Goal: Complete application form

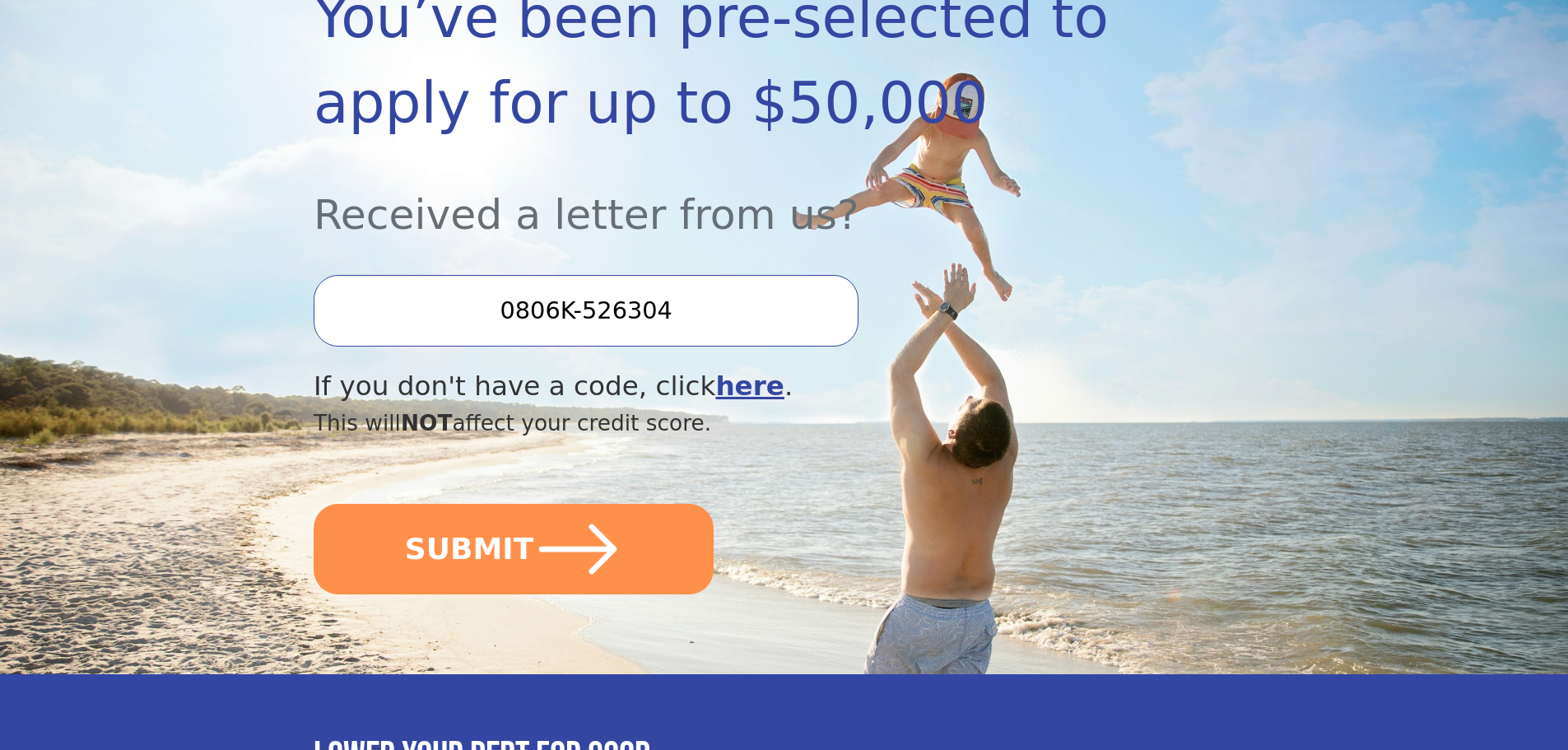
scroll to position [329, 0]
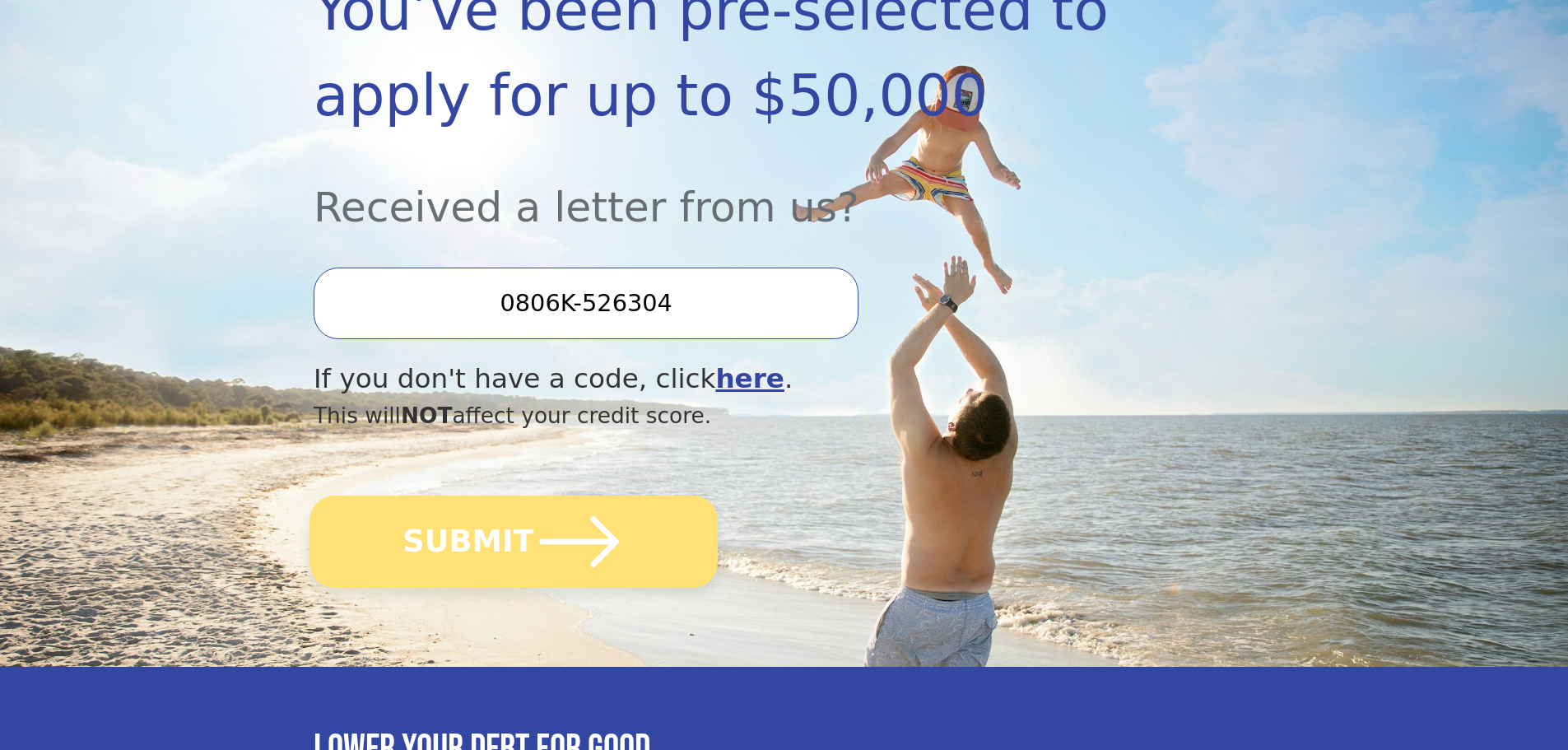
click at [560, 555] on icon "submit" at bounding box center [580, 542] width 91 height 91
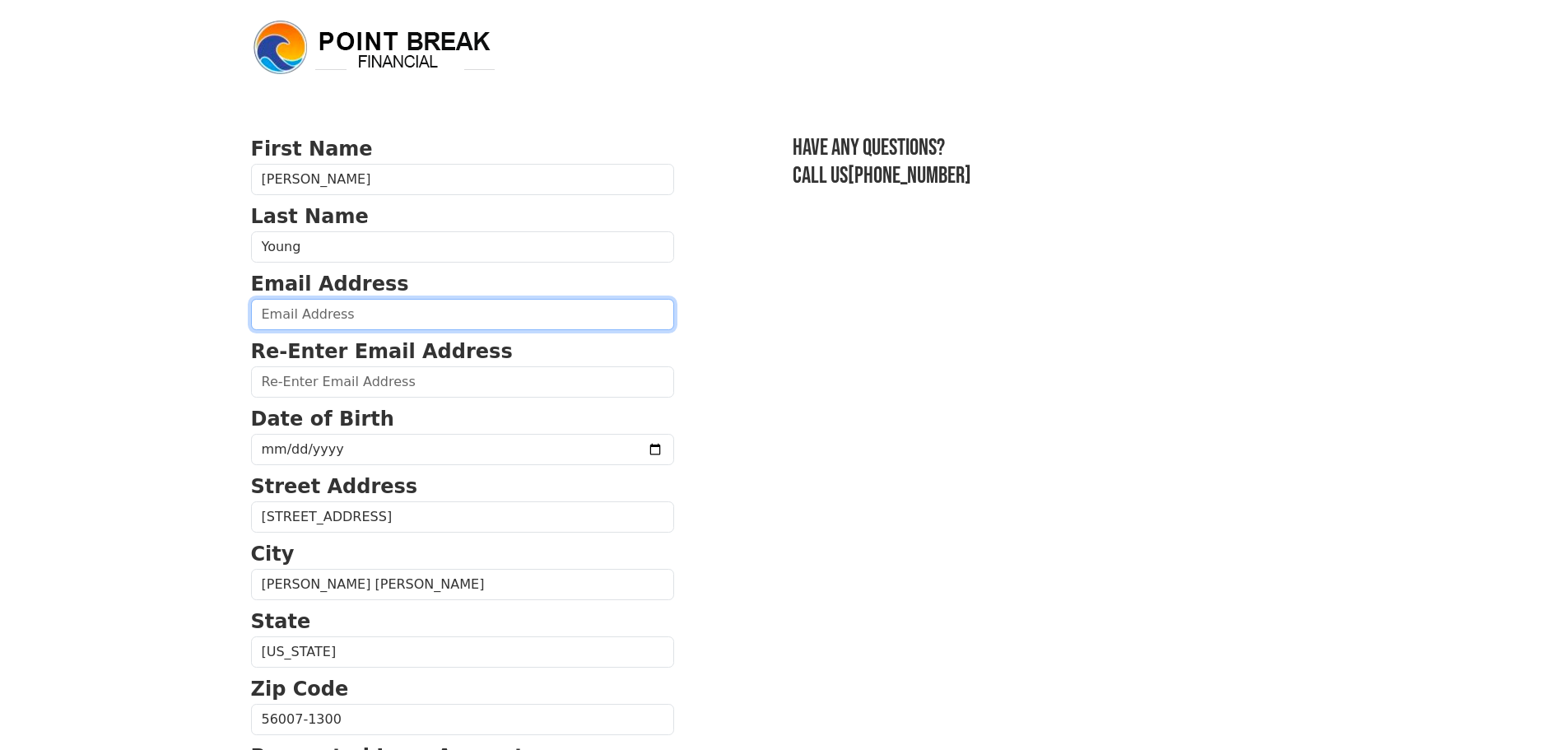
click at [363, 317] on input "email" at bounding box center [463, 315] width 423 height 32
type input "bly0606@hotmail.com"
type input "(507) 213-9544"
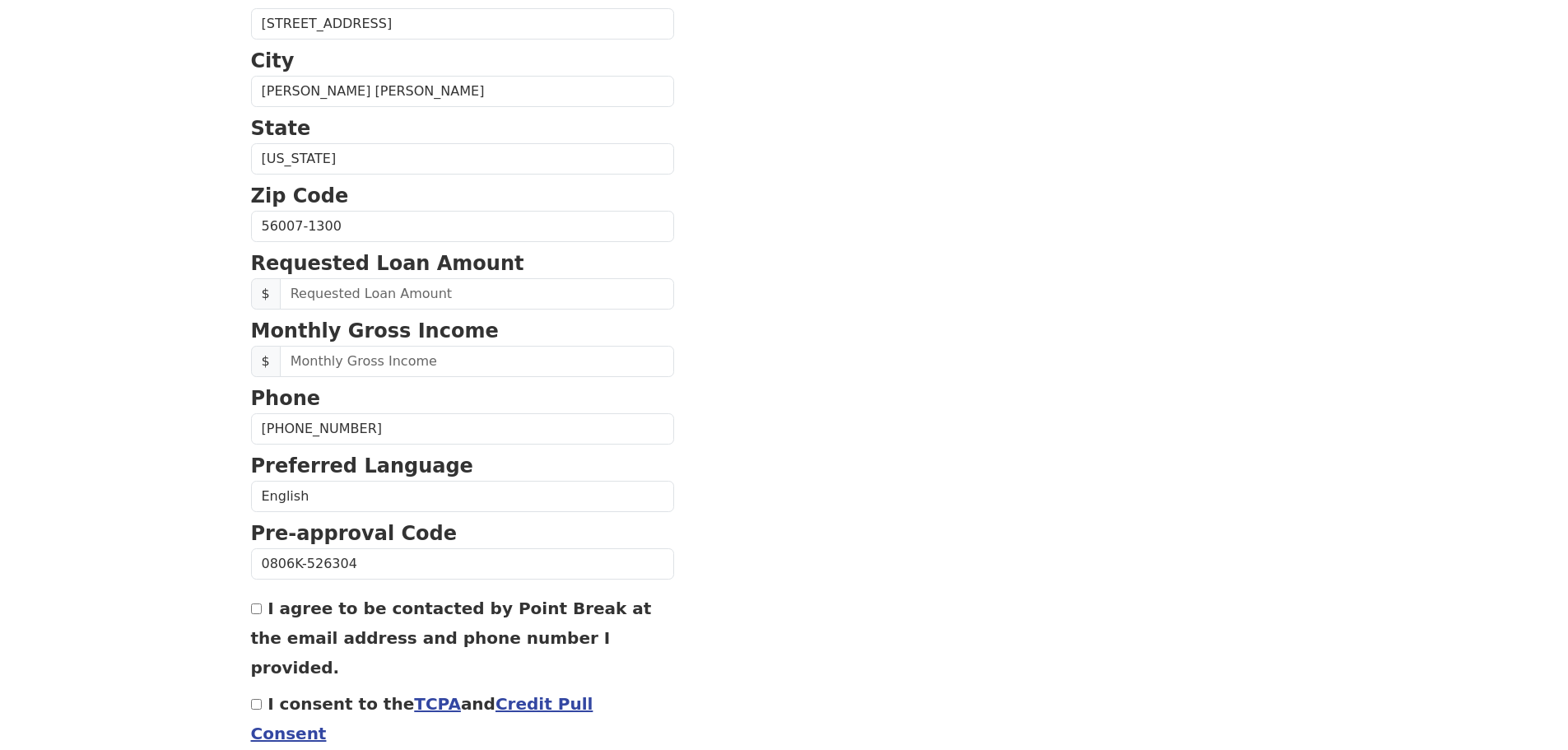
scroll to position [464, 0]
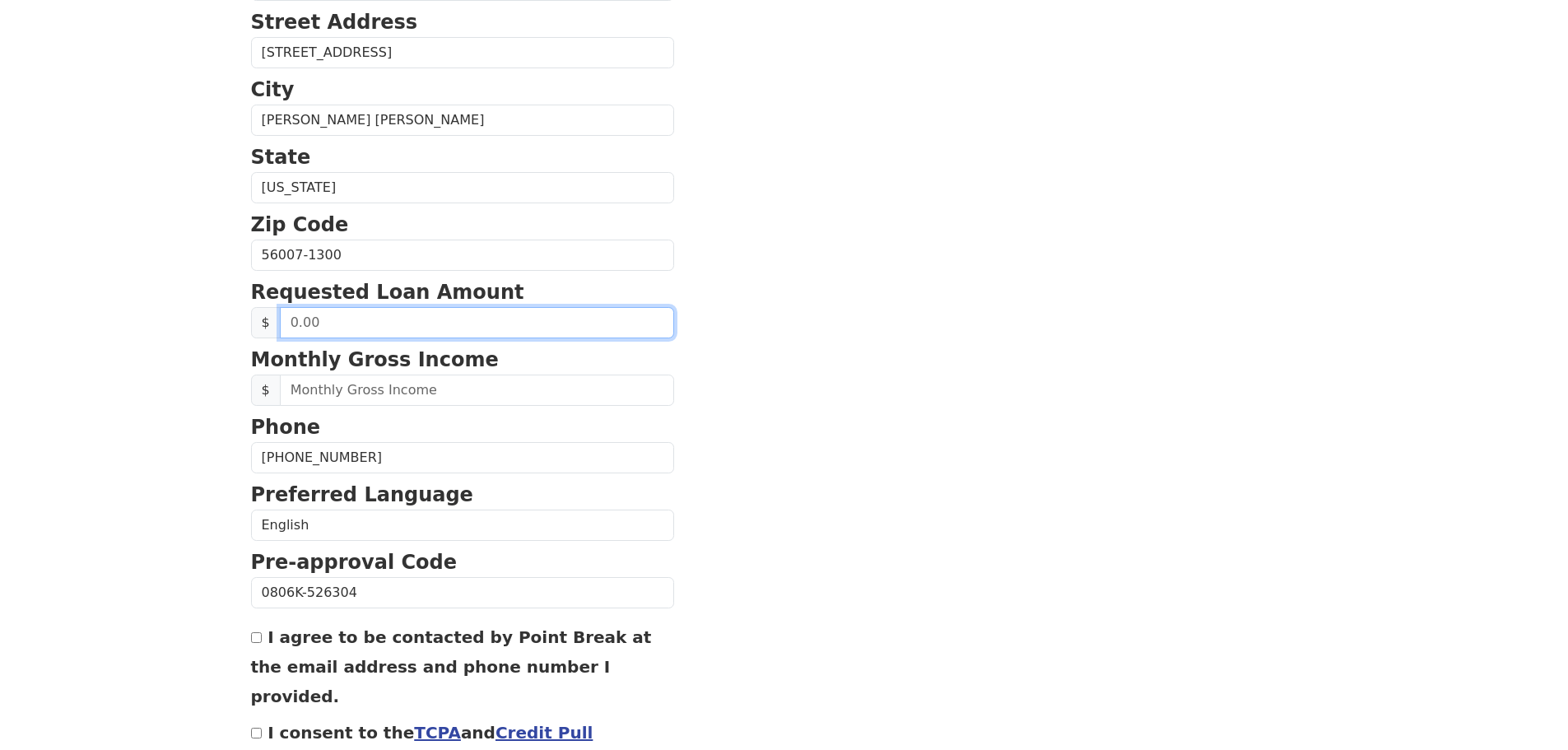
click at [321, 322] on input "text" at bounding box center [476, 322] width 394 height 32
type input "30,000.00"
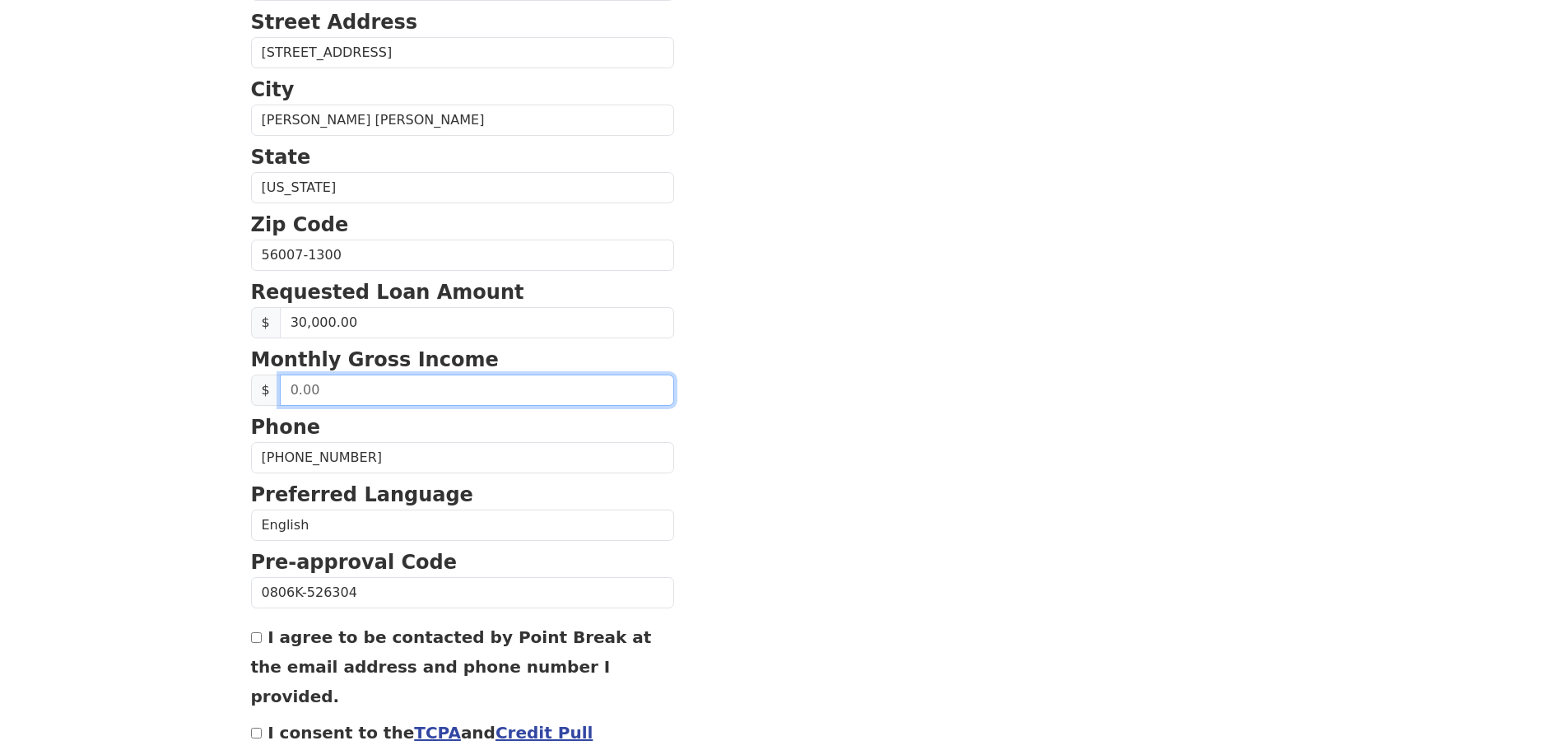
click at [314, 388] on input "text" at bounding box center [476, 390] width 394 height 32
type input "4,000.00"
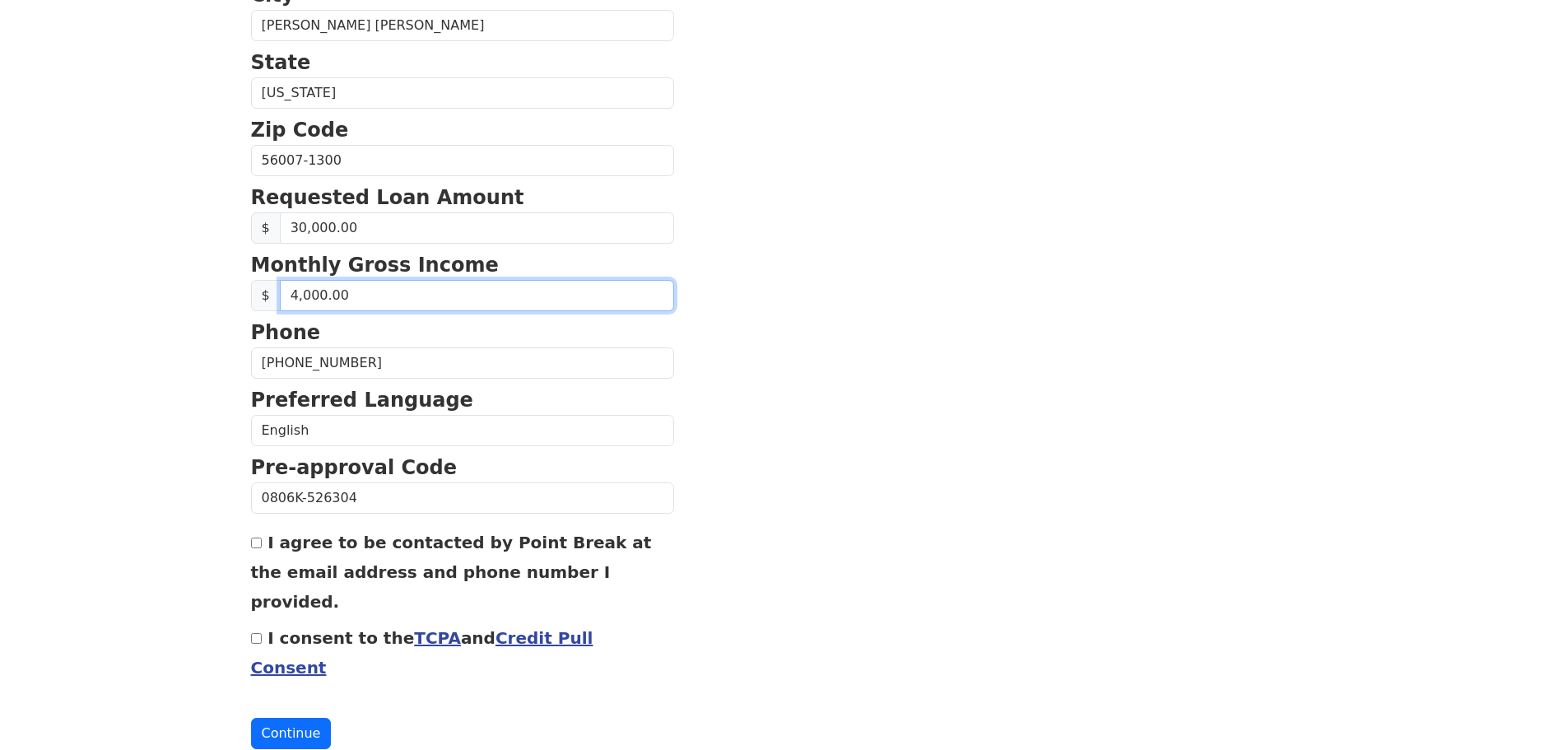
scroll to position [561, 0]
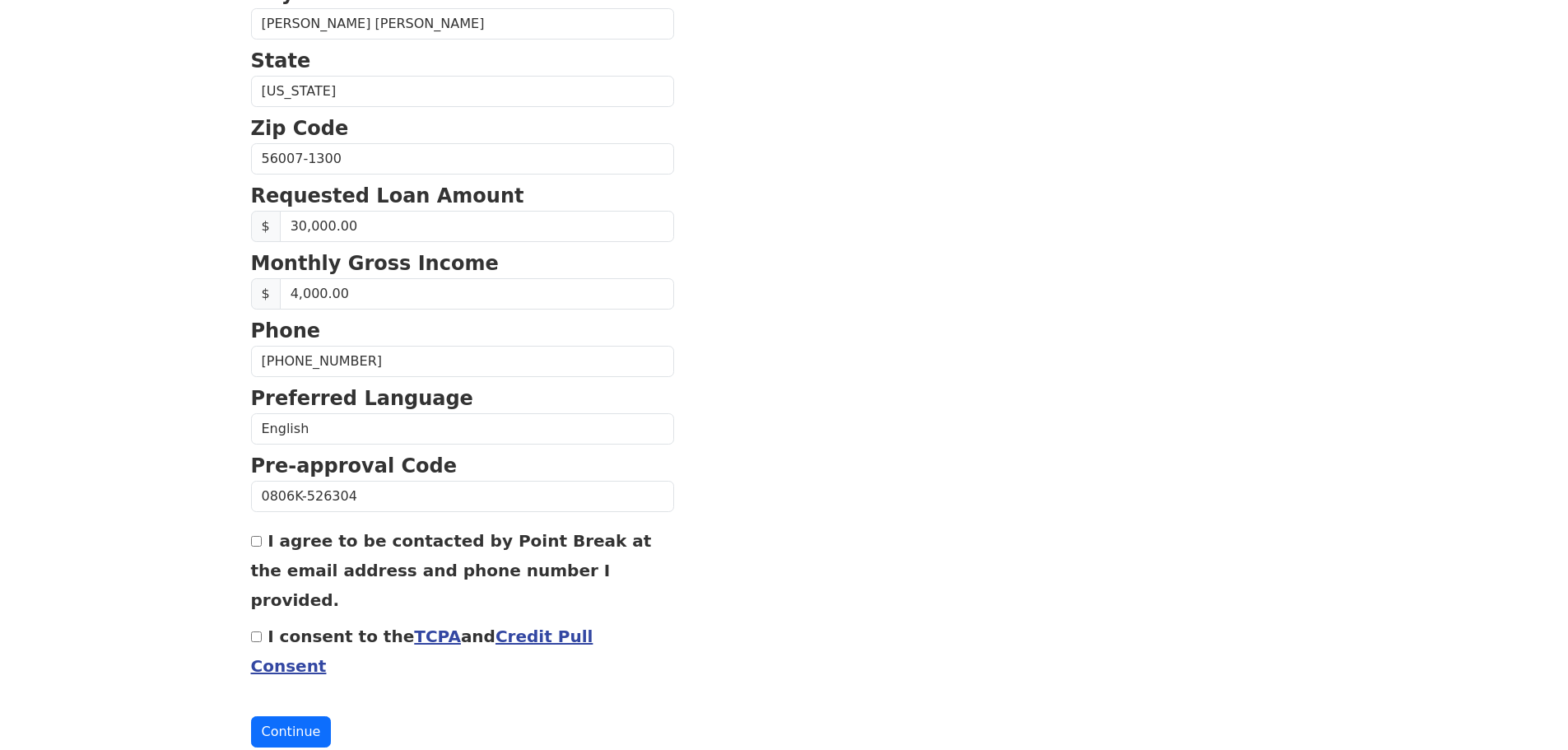
click at [251, 540] on input "I agree to be contacted by Point Break at the email address and phone number I …" at bounding box center [256, 541] width 11 height 11
checkbox input "true"
click at [256, 632] on input "I consent to the TCPA and Credit Pull Consent" at bounding box center [256, 637] width 11 height 11
checkbox input "true"
click at [294, 717] on button "Continue" at bounding box center [292, 732] width 80 height 32
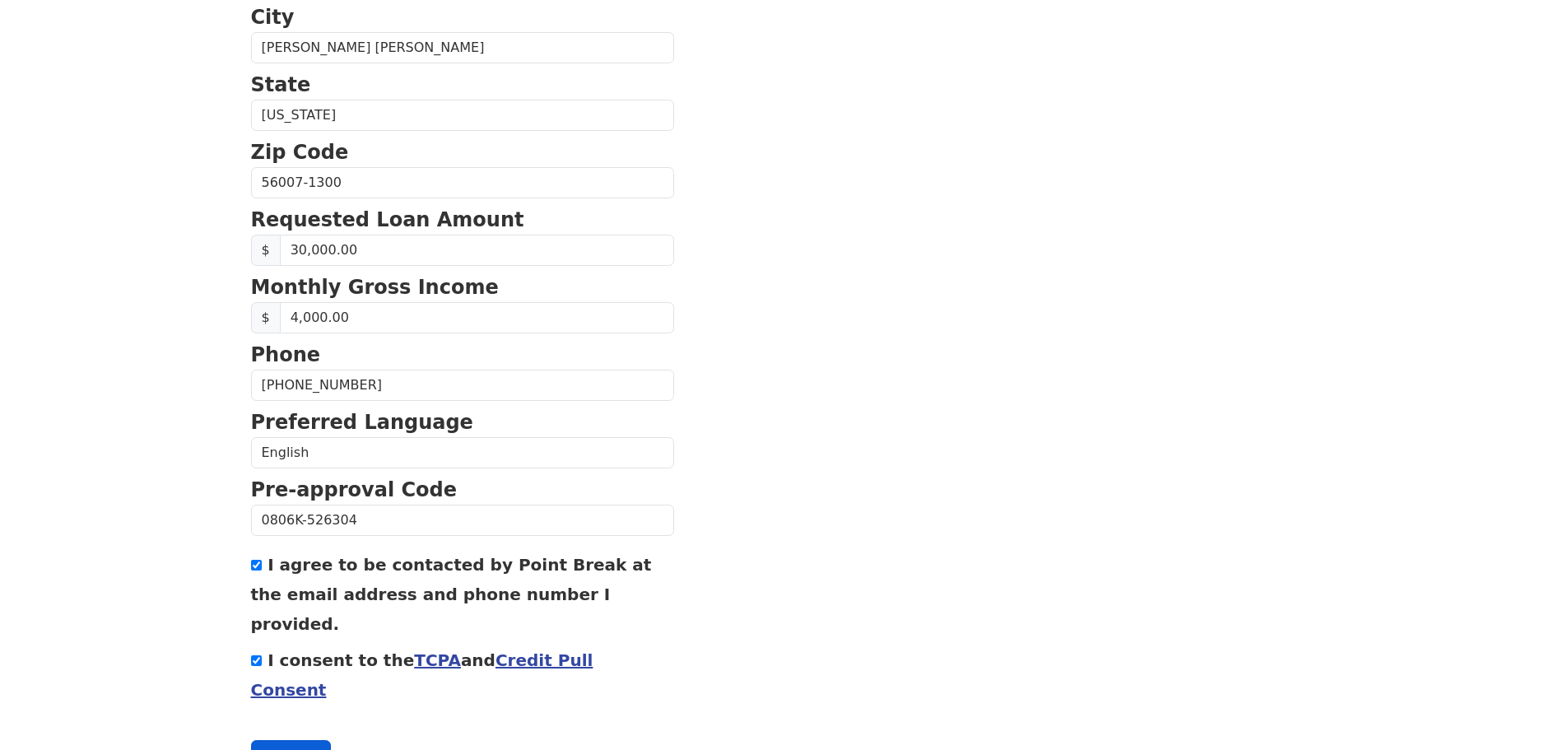
scroll to position [585, 0]
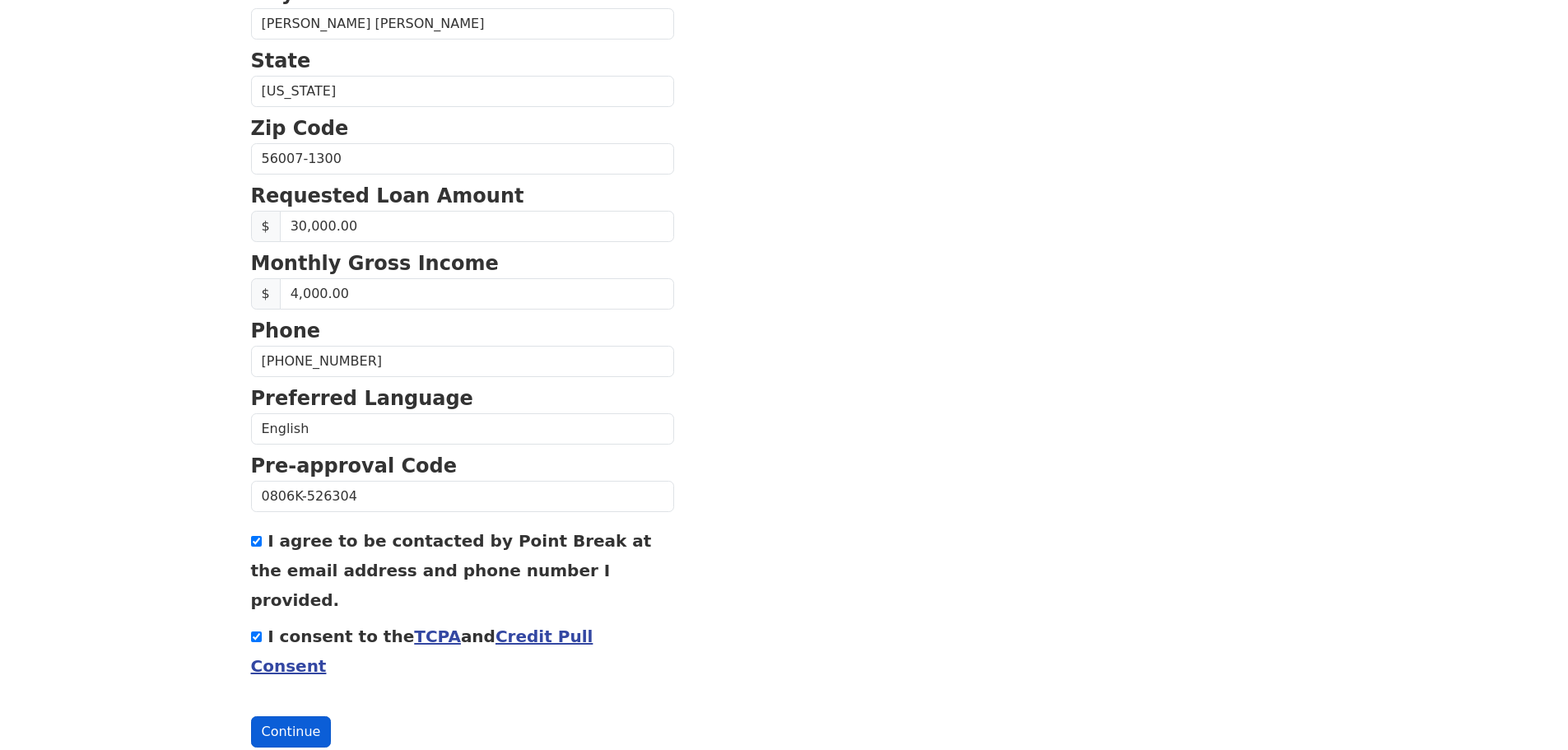
click at [299, 717] on button "Continue" at bounding box center [292, 732] width 80 height 32
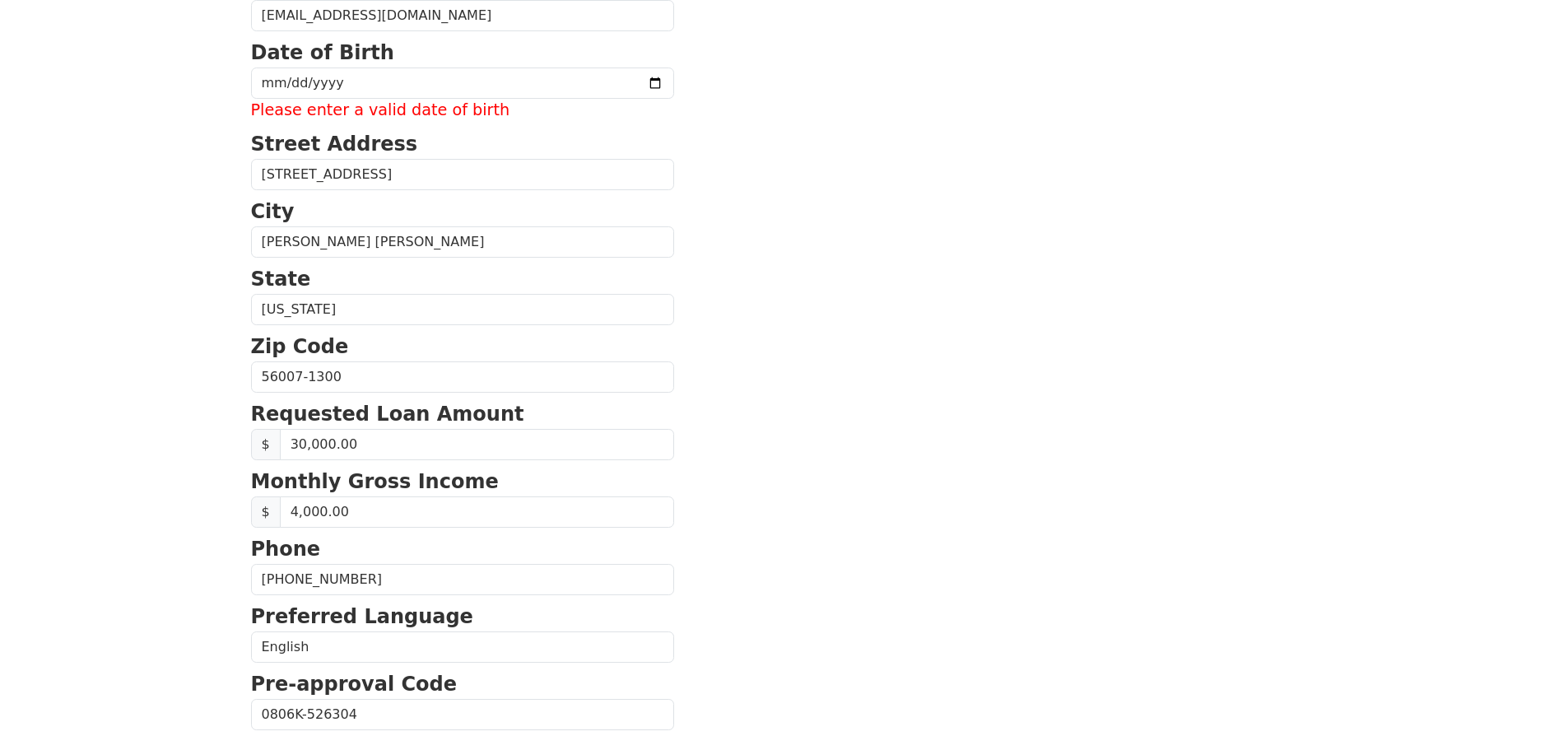
scroll to position [338, 0]
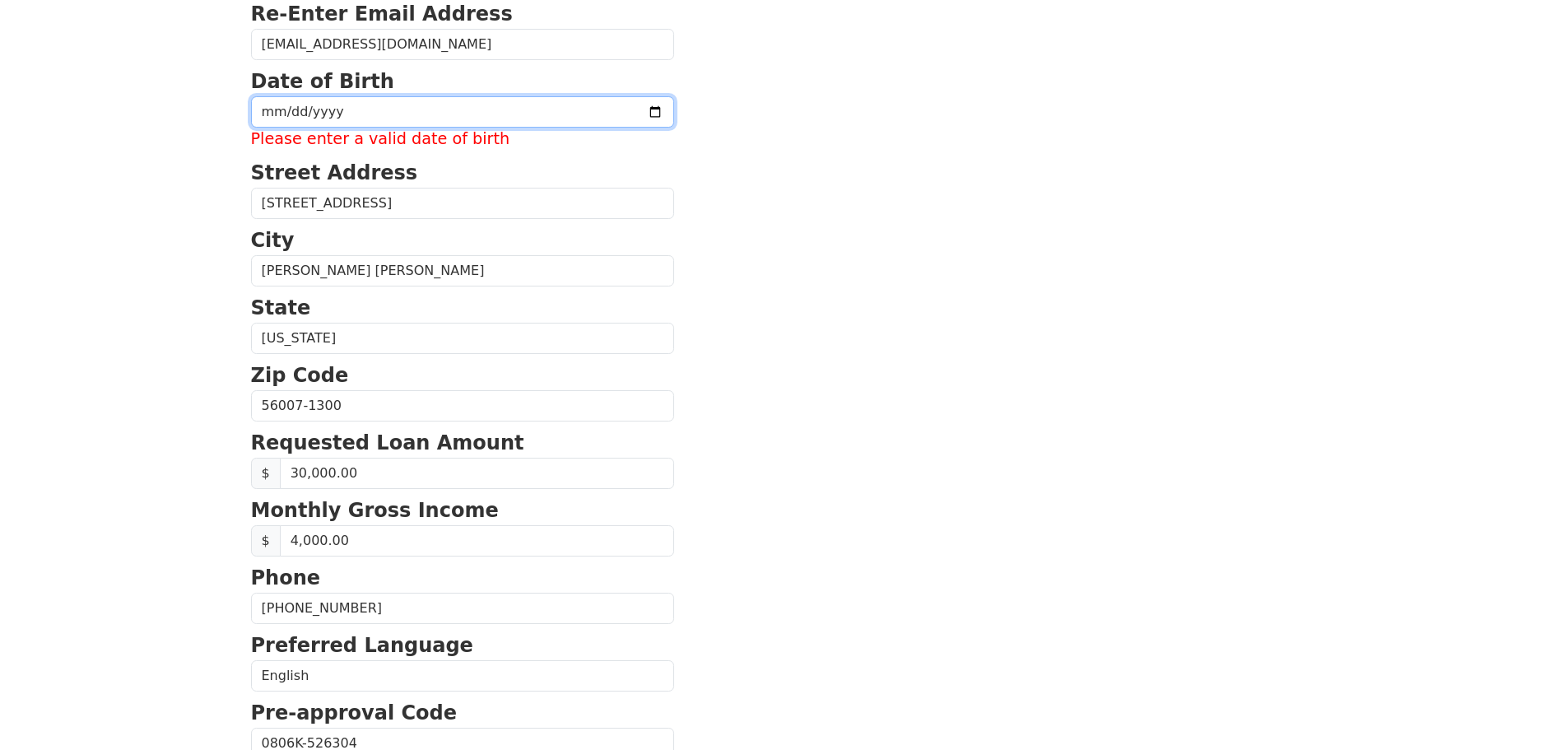
click at [337, 109] on input "date" at bounding box center [463, 112] width 423 height 32
type input "1960-06-10"
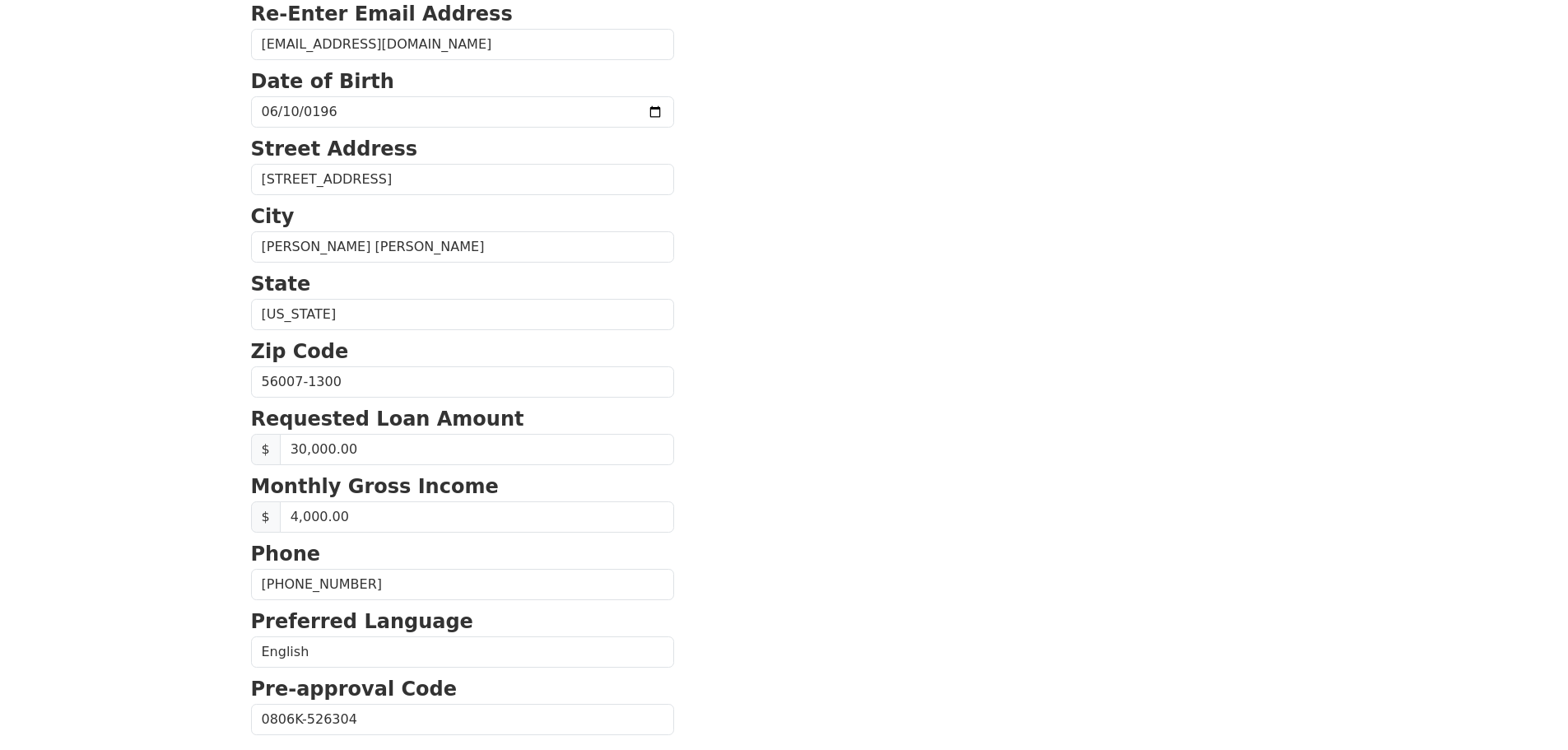
click at [693, 302] on section "First Name Lillian Last Name Young Email Address bly0606@hotmail.com Re-Enter E…" at bounding box center [785, 383] width 1067 height 1174
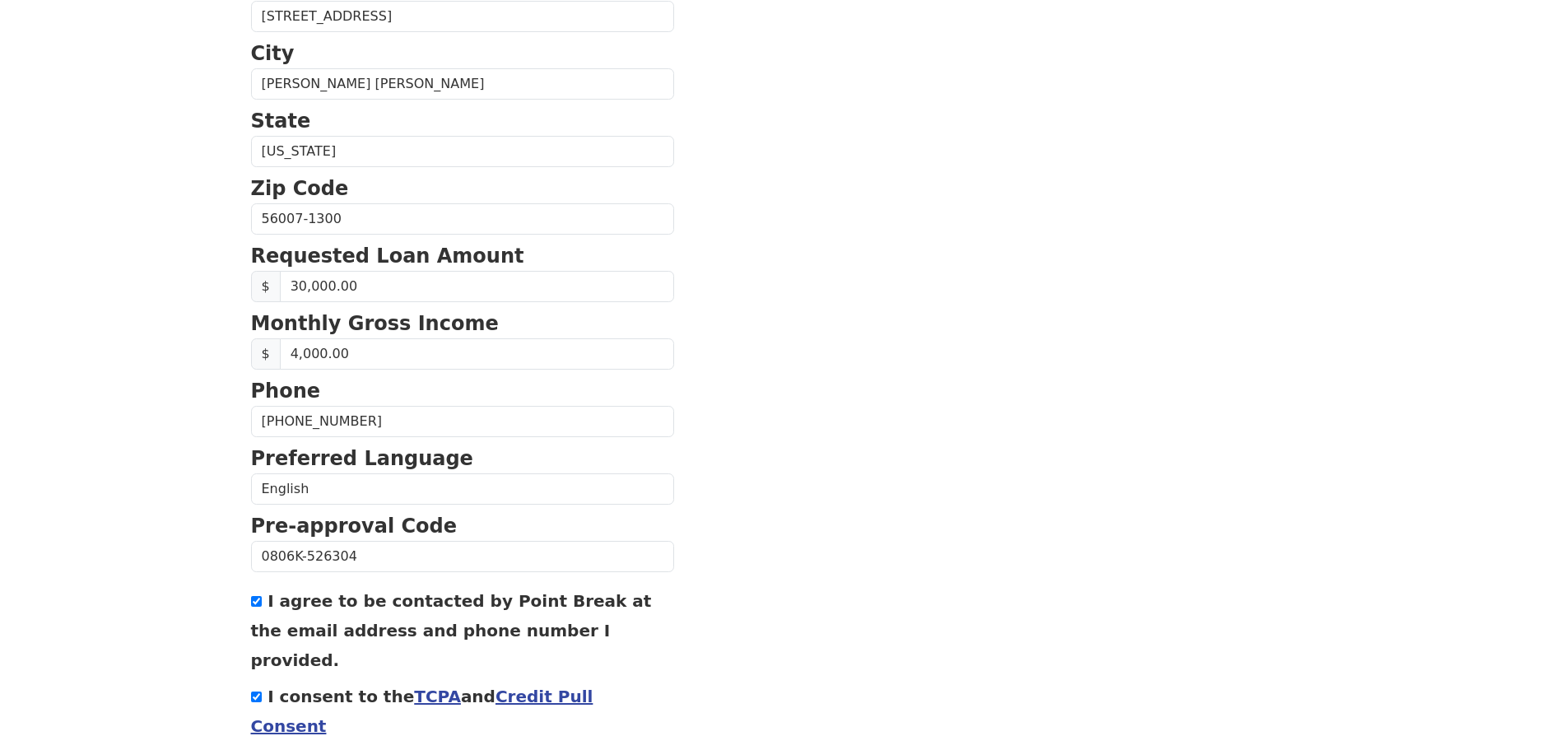
scroll to position [561, 0]
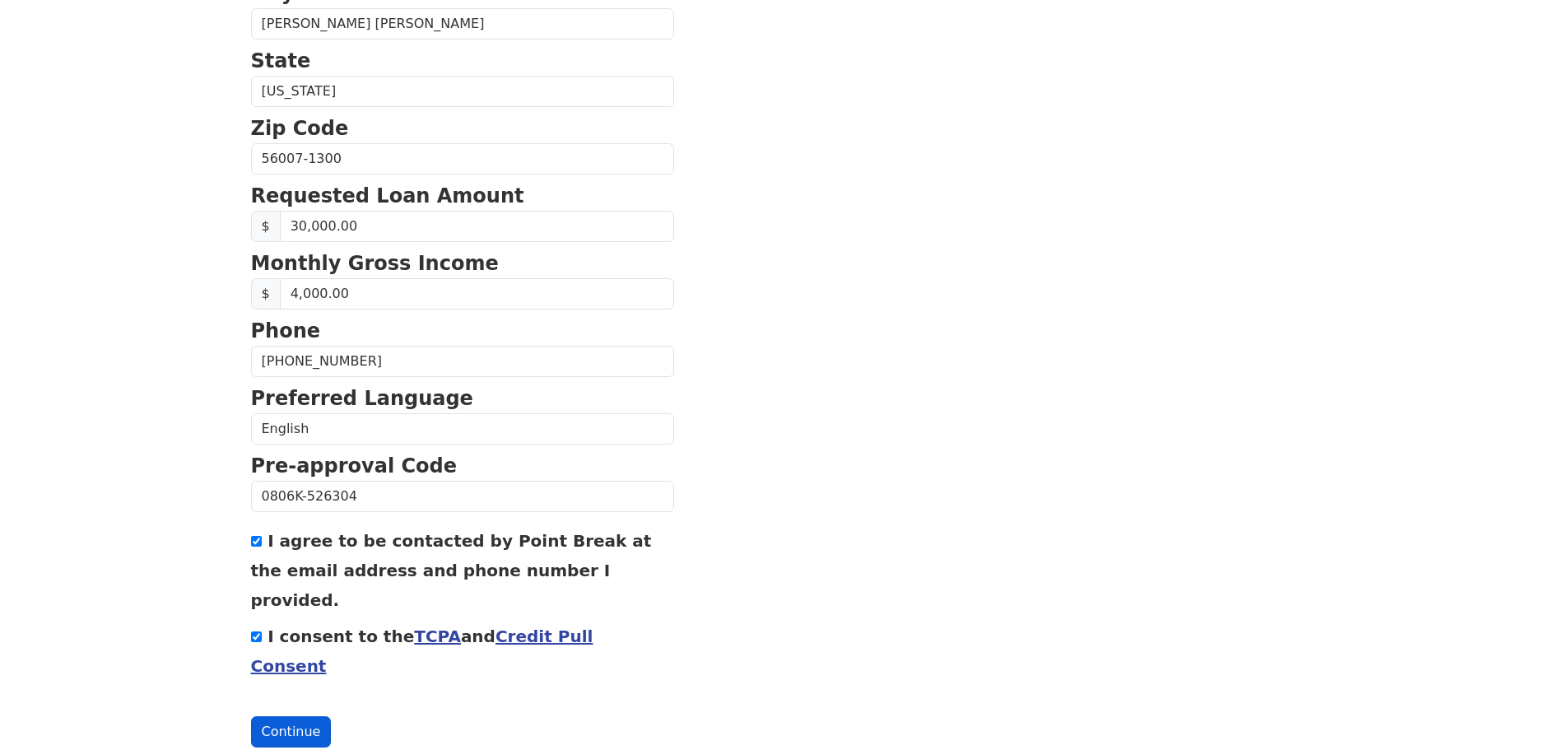
click at [291, 717] on button "Continue" at bounding box center [292, 732] width 80 height 32
